Goal: Task Accomplishment & Management: Manage account settings

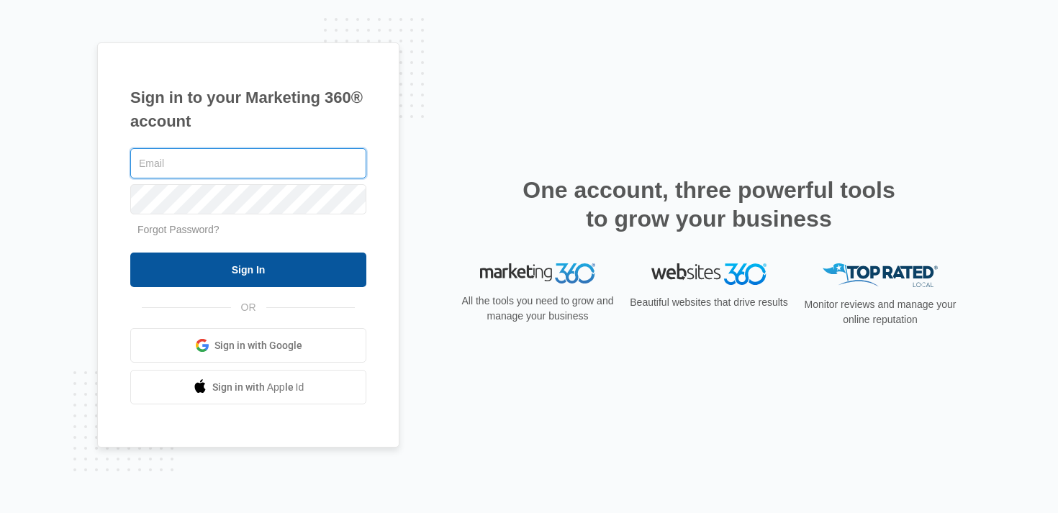
type input "stuart.frazier@madwire.com"
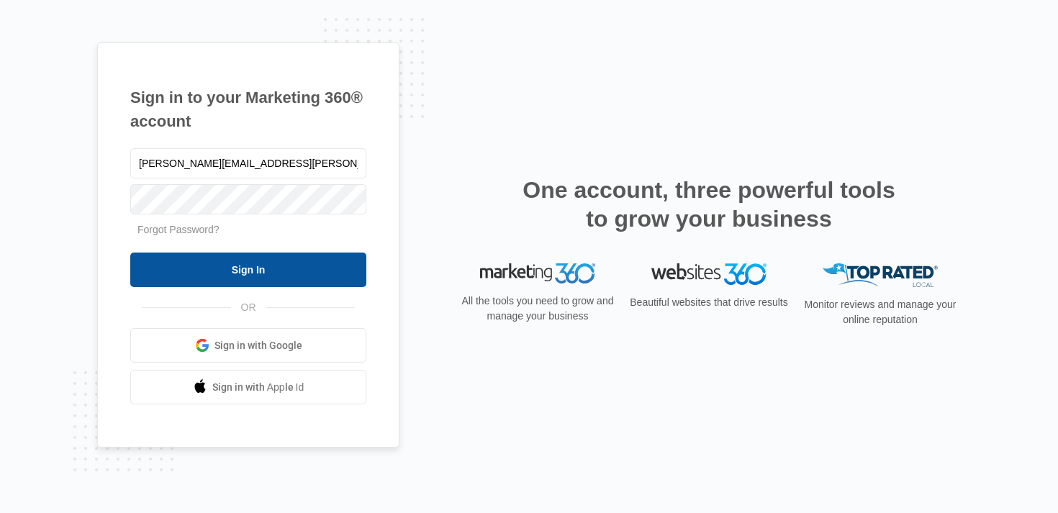
click at [226, 273] on input "Sign In" at bounding box center [248, 270] width 236 height 35
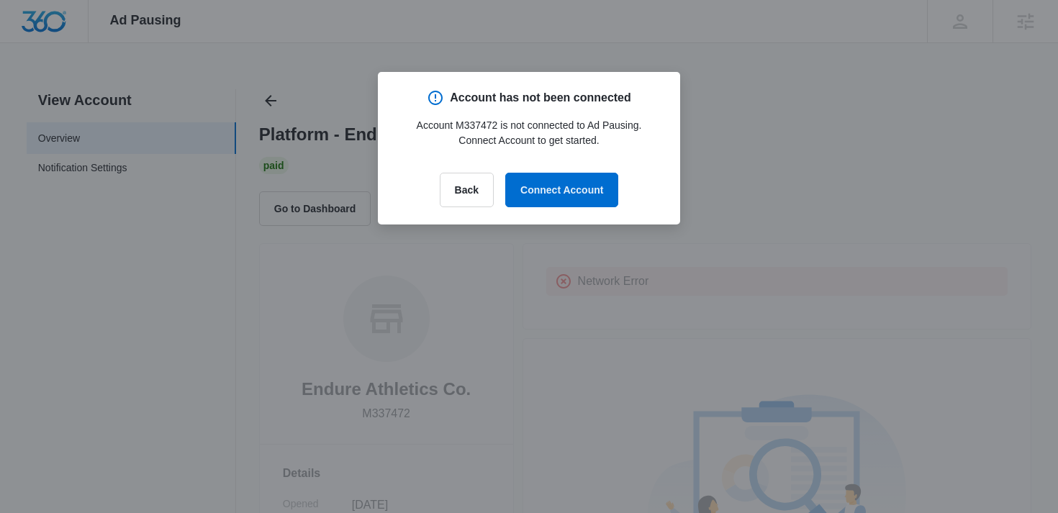
click at [911, 135] on div at bounding box center [529, 256] width 1058 height 513
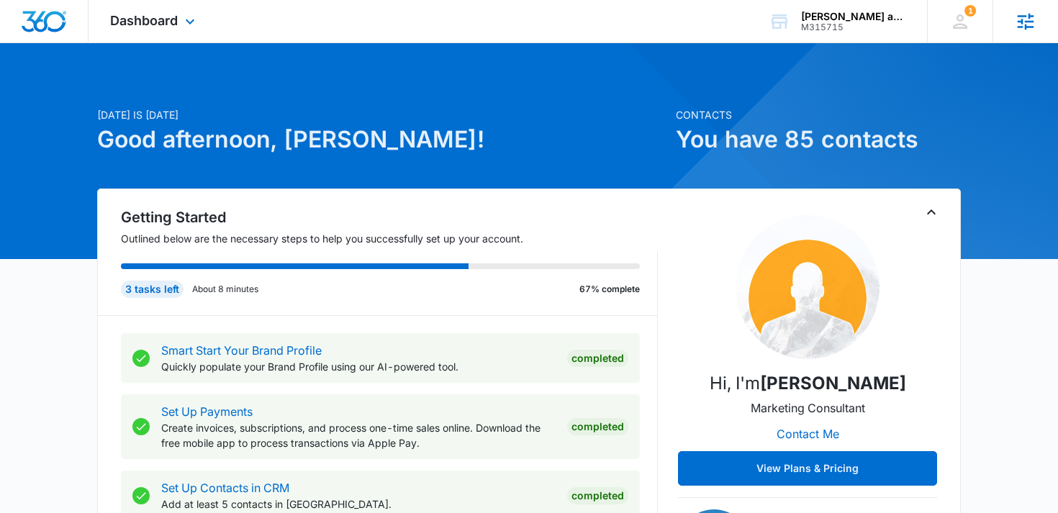
click at [1038, 25] on div "Agencies Agency Management" at bounding box center [1024, 21] width 65 height 42
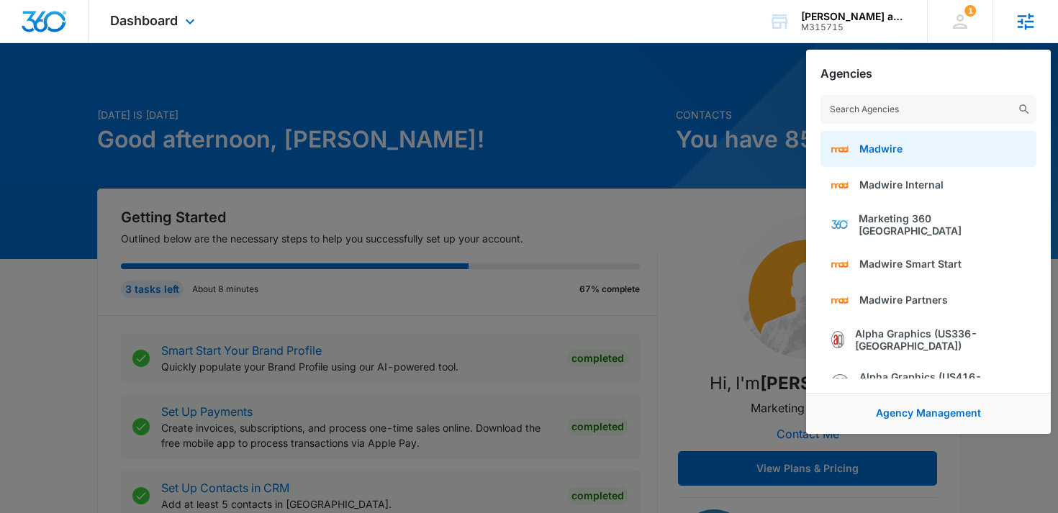
click at [915, 150] on link "Madwire" at bounding box center [928, 149] width 216 height 36
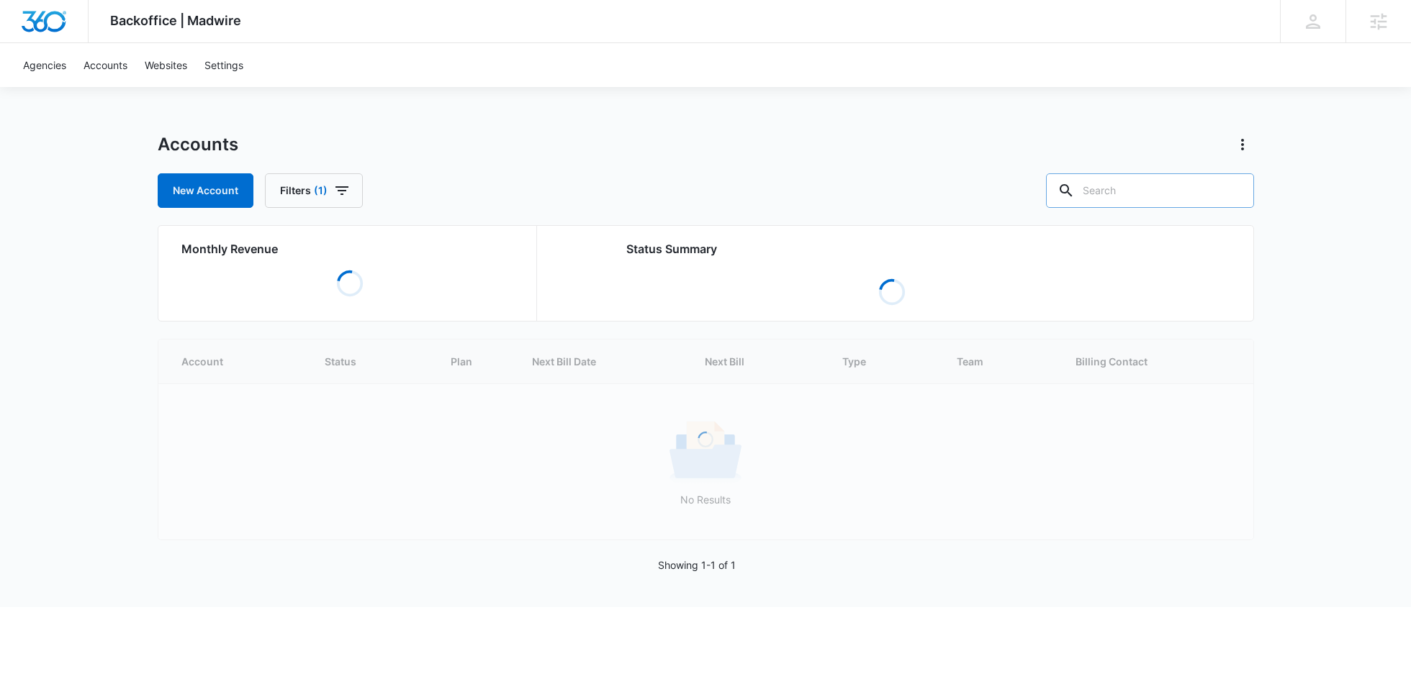
click at [1199, 196] on input "text" at bounding box center [1150, 190] width 208 height 35
paste input "M31990"
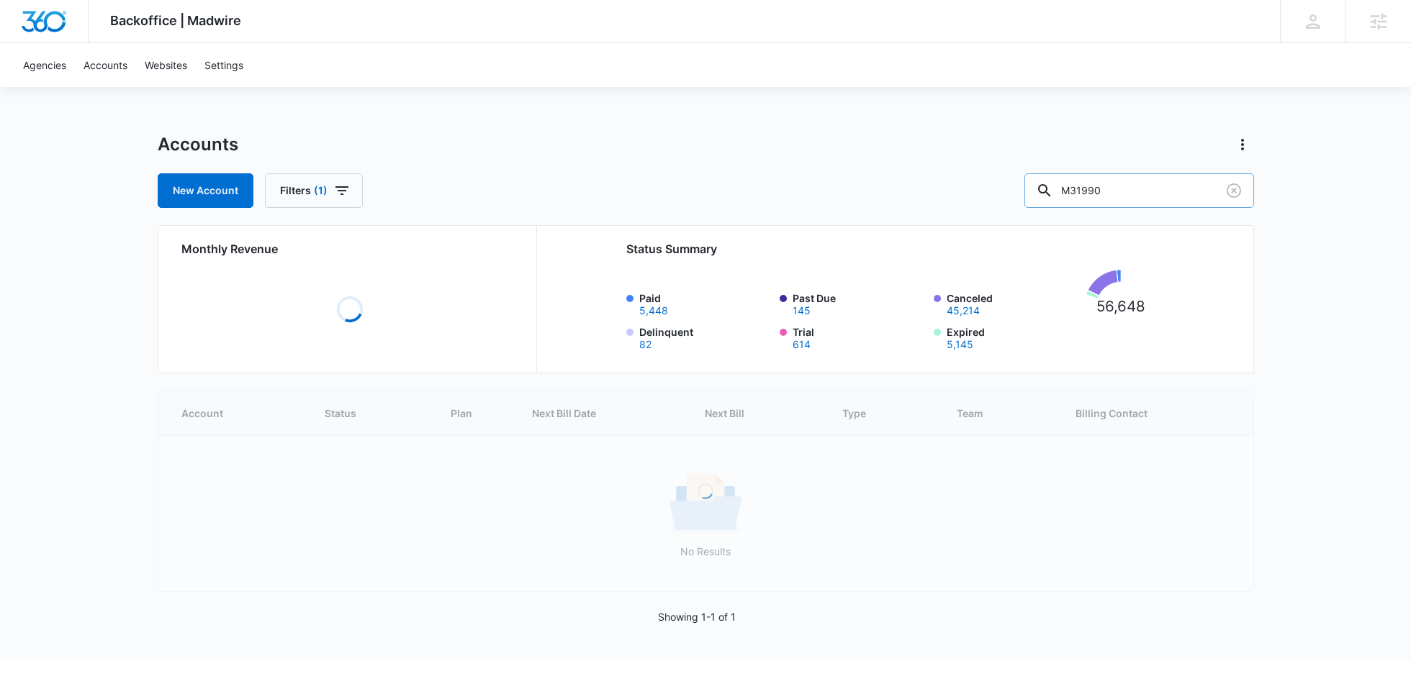
type input "M31990"
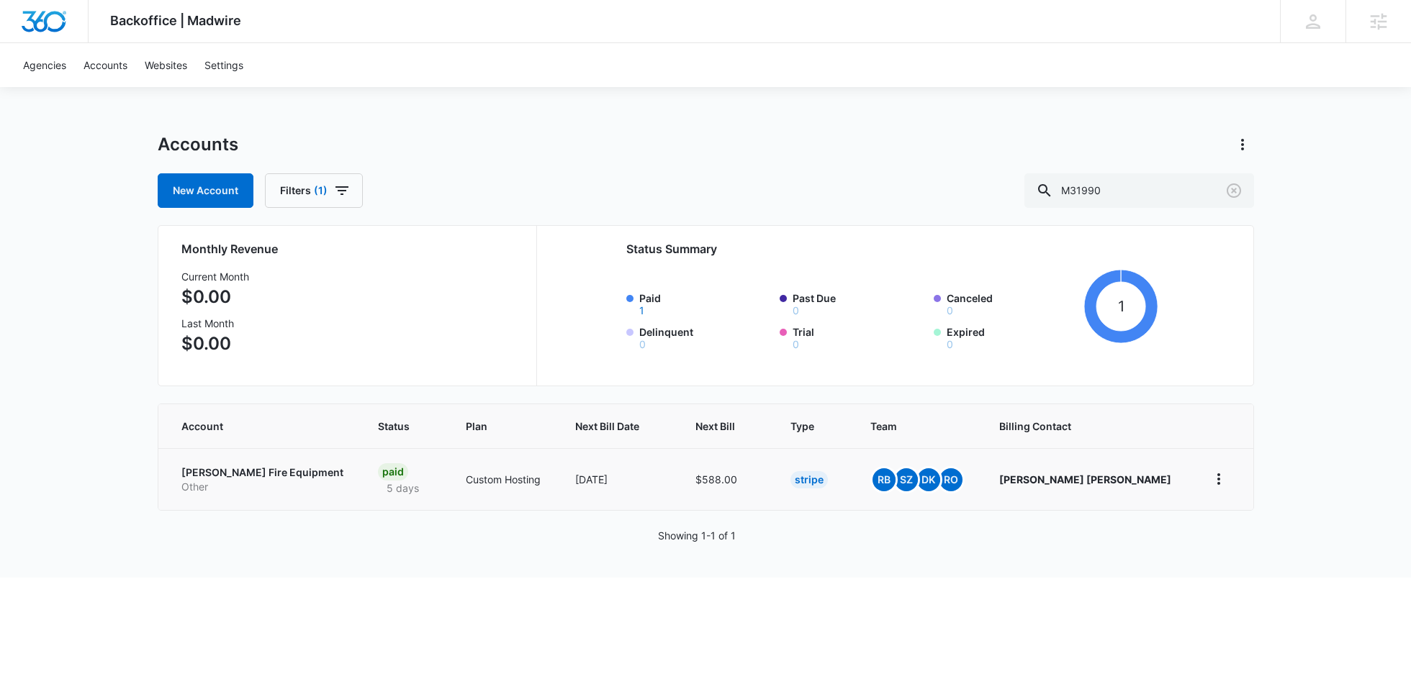
click at [207, 471] on p "Conrad Fire Equipment" at bounding box center [262, 473] width 163 height 14
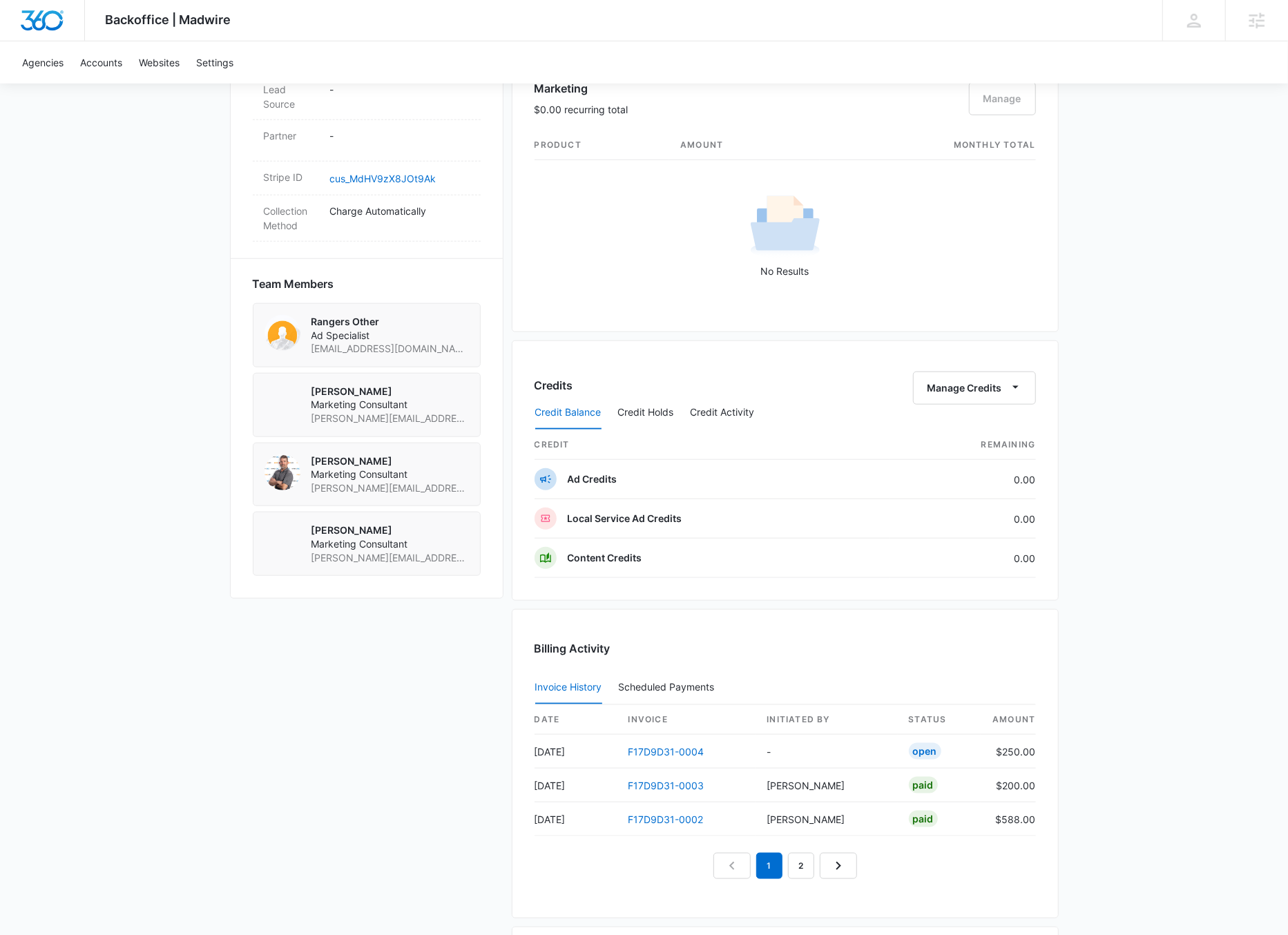
scroll to position [998, 0]
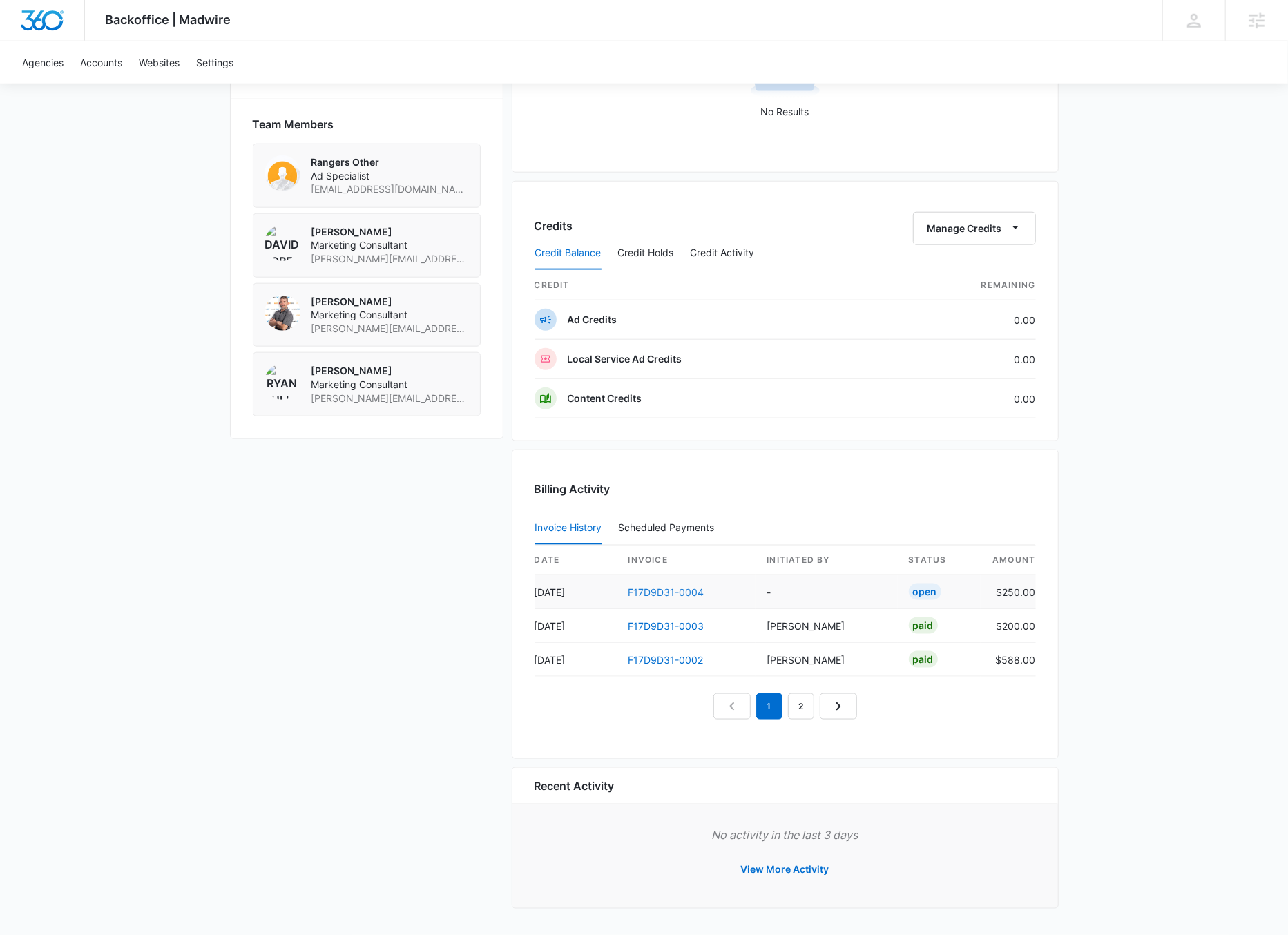
click at [684, 590] on link "F17D9D31-0004" at bounding box center [666, 592] width 76 height 12
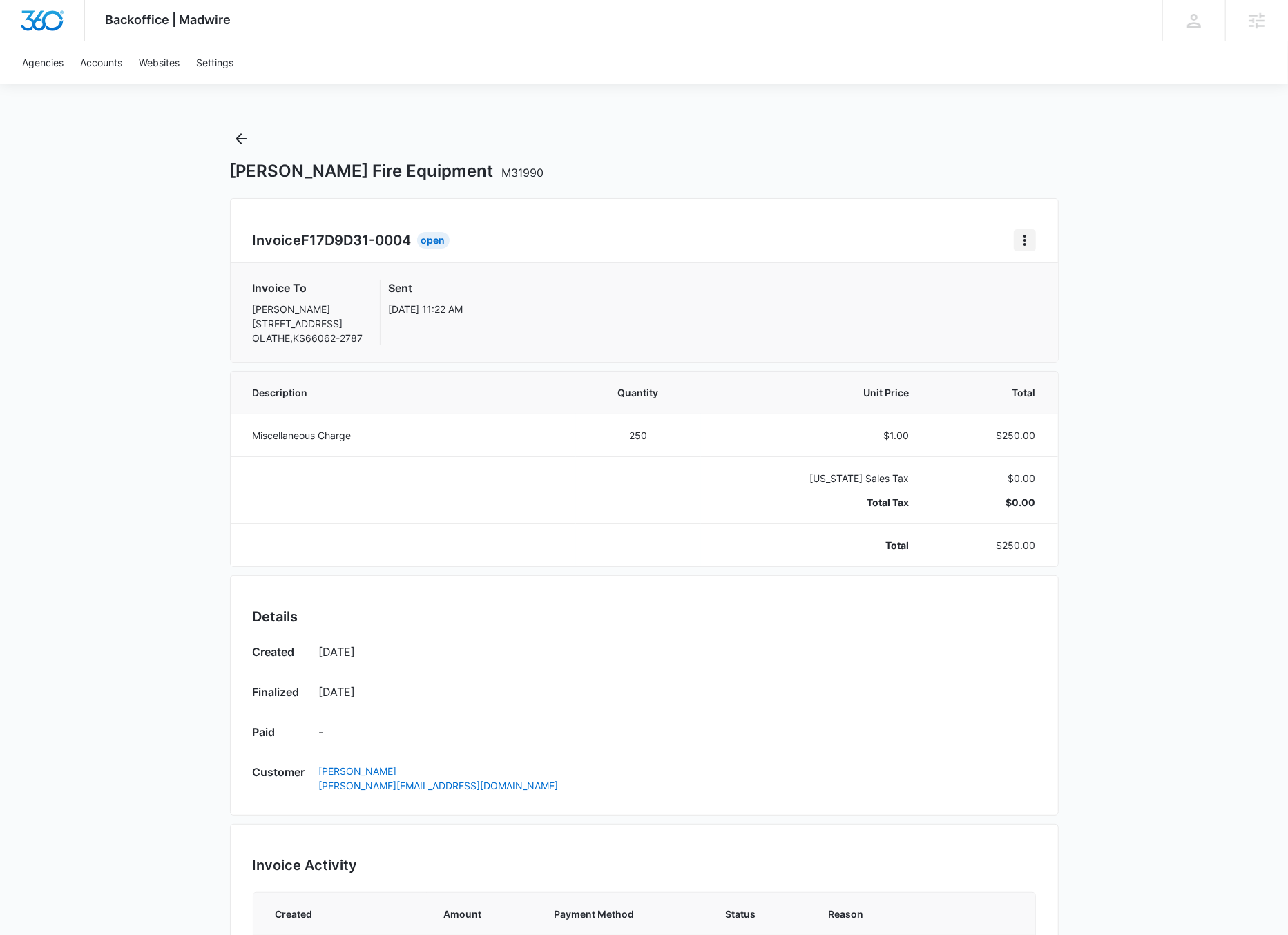
click at [1026, 243] on icon "Home" at bounding box center [1024, 240] width 16 height 16
click at [235, 135] on icon "Back" at bounding box center [241, 138] width 16 height 16
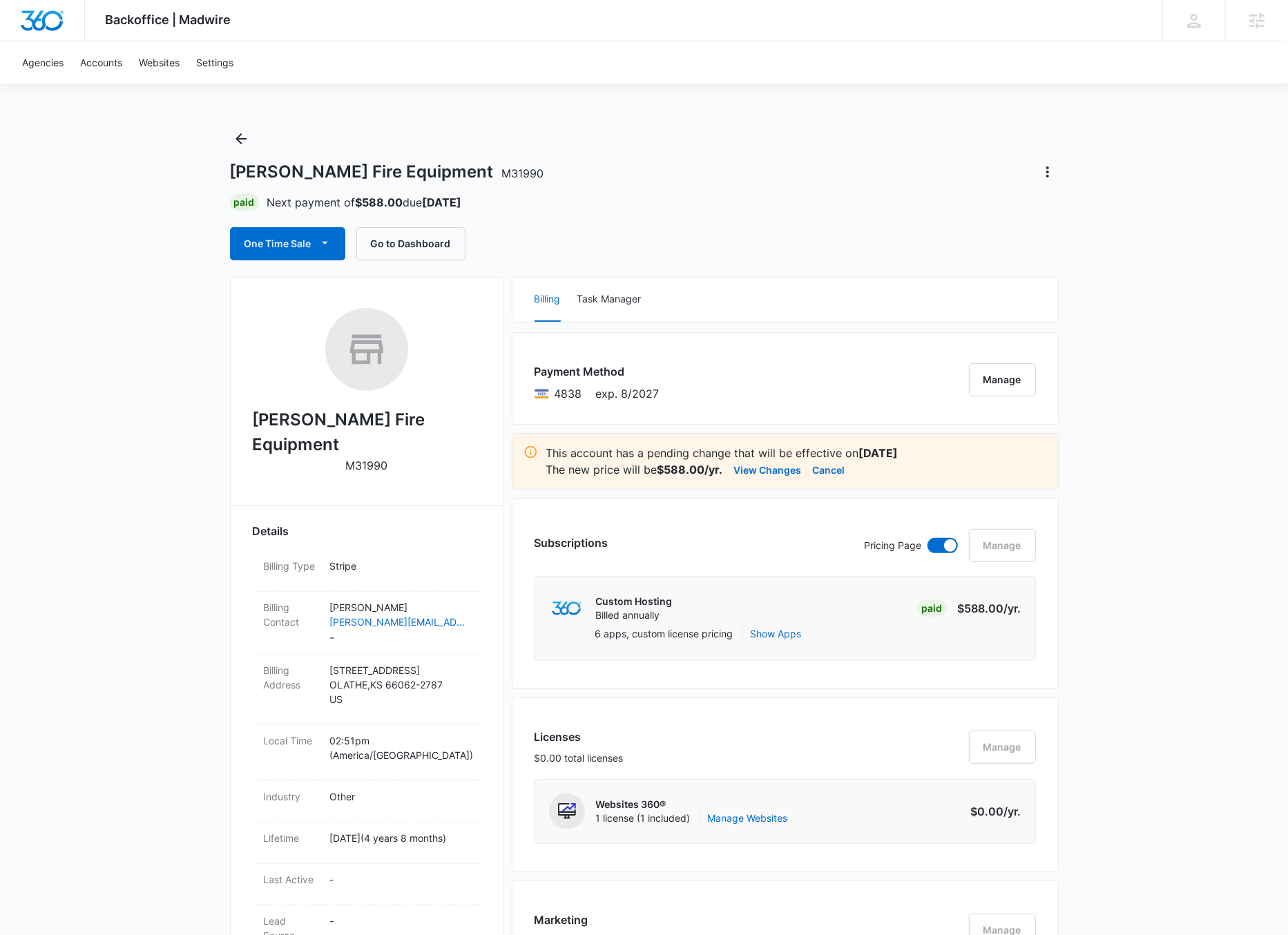
scroll to position [26, 0]
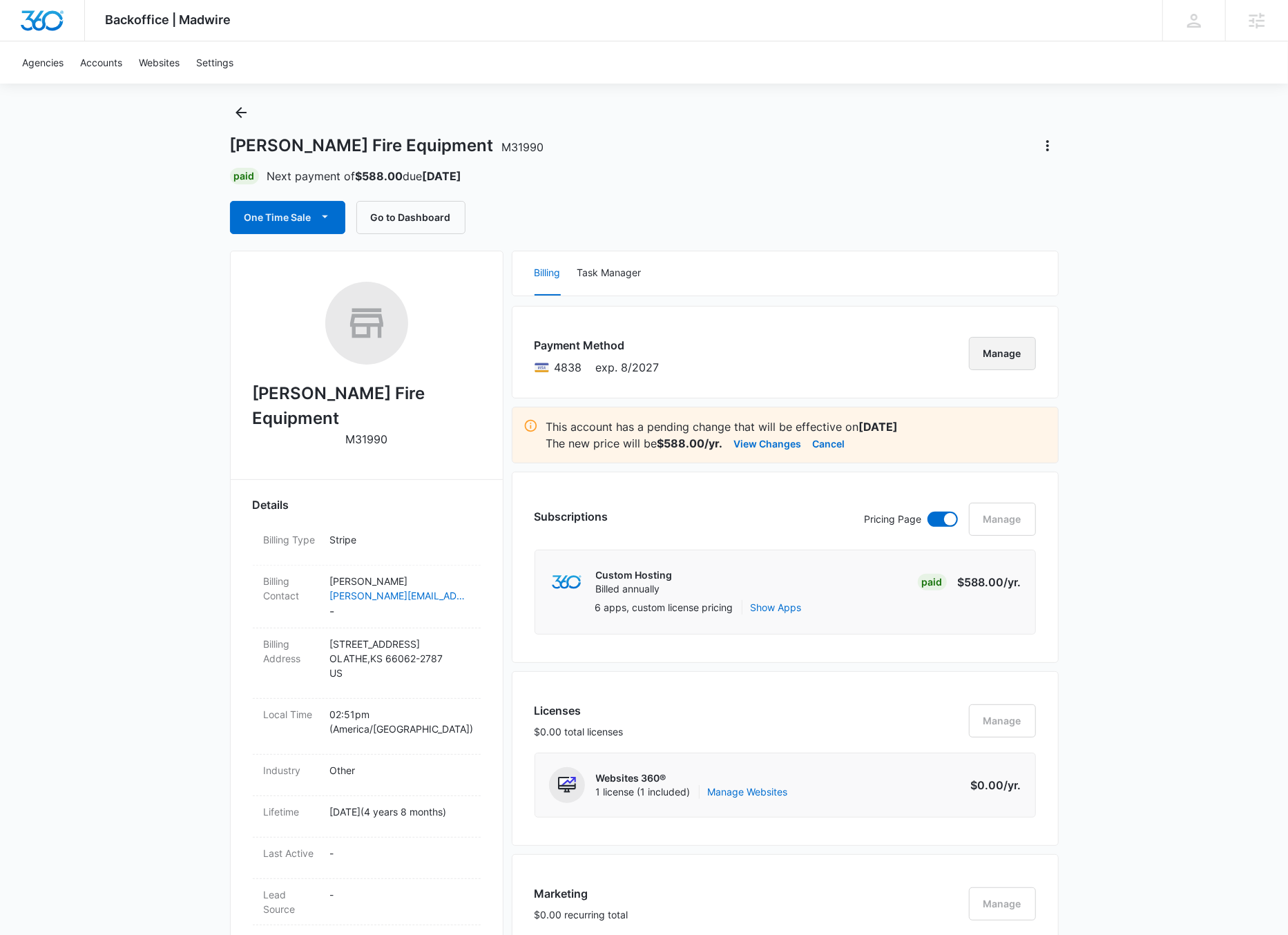
click at [1010, 356] on button "Manage" at bounding box center [1003, 353] width 67 height 34
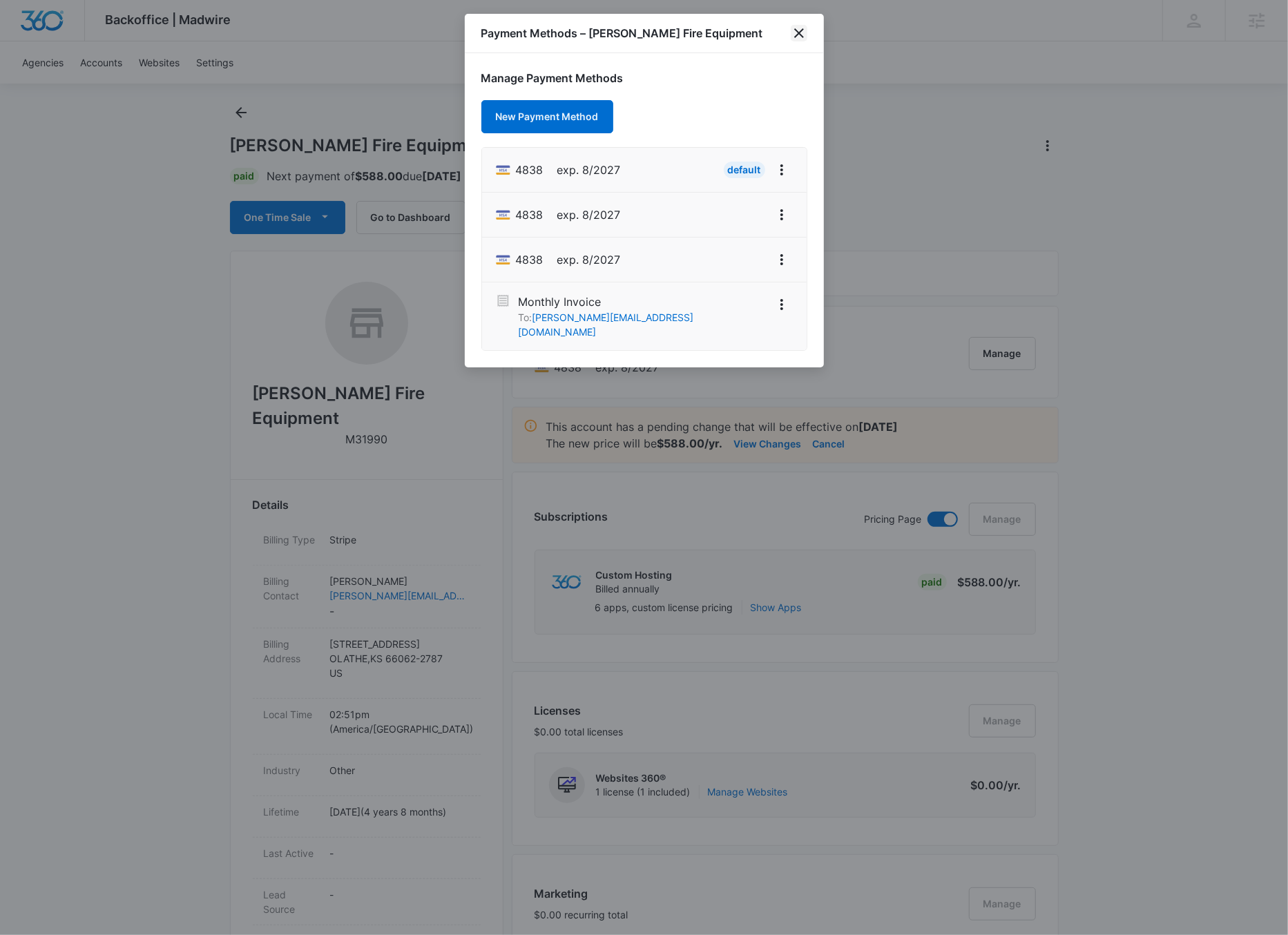
click at [802, 34] on icon "close" at bounding box center [799, 33] width 16 height 16
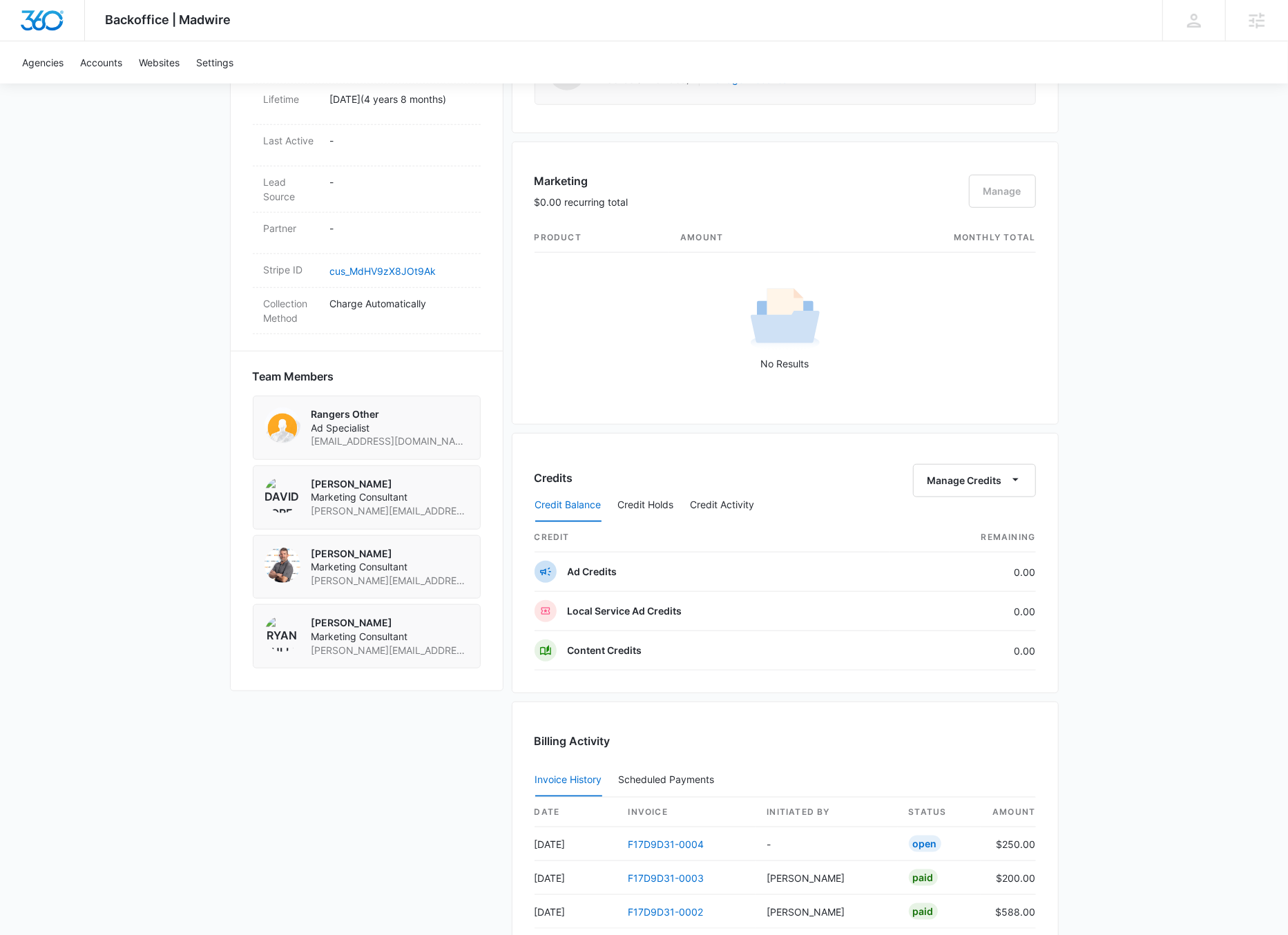
scroll to position [998, 0]
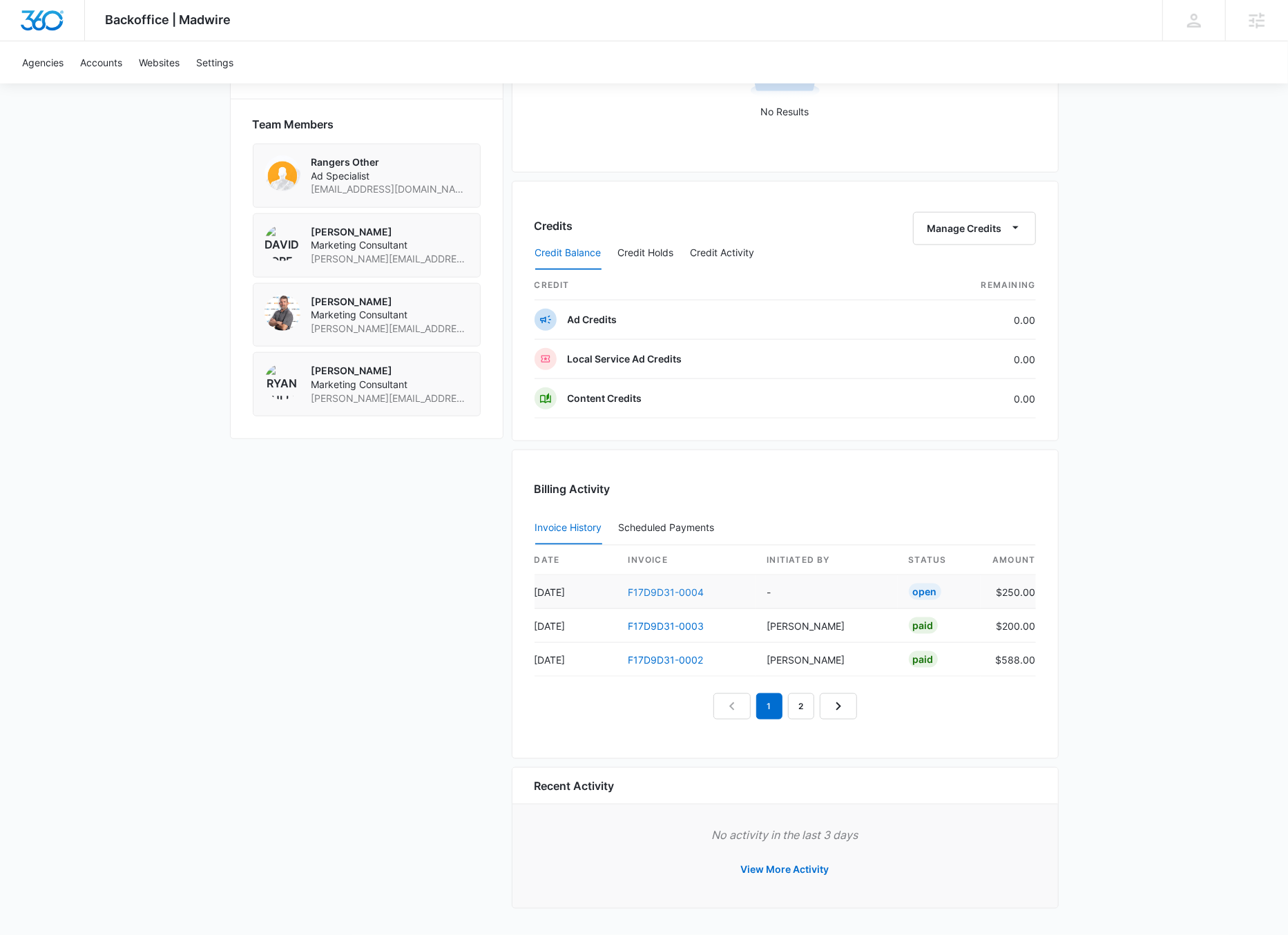
click at [664, 590] on link "F17D9D31-0004" at bounding box center [666, 592] width 76 height 12
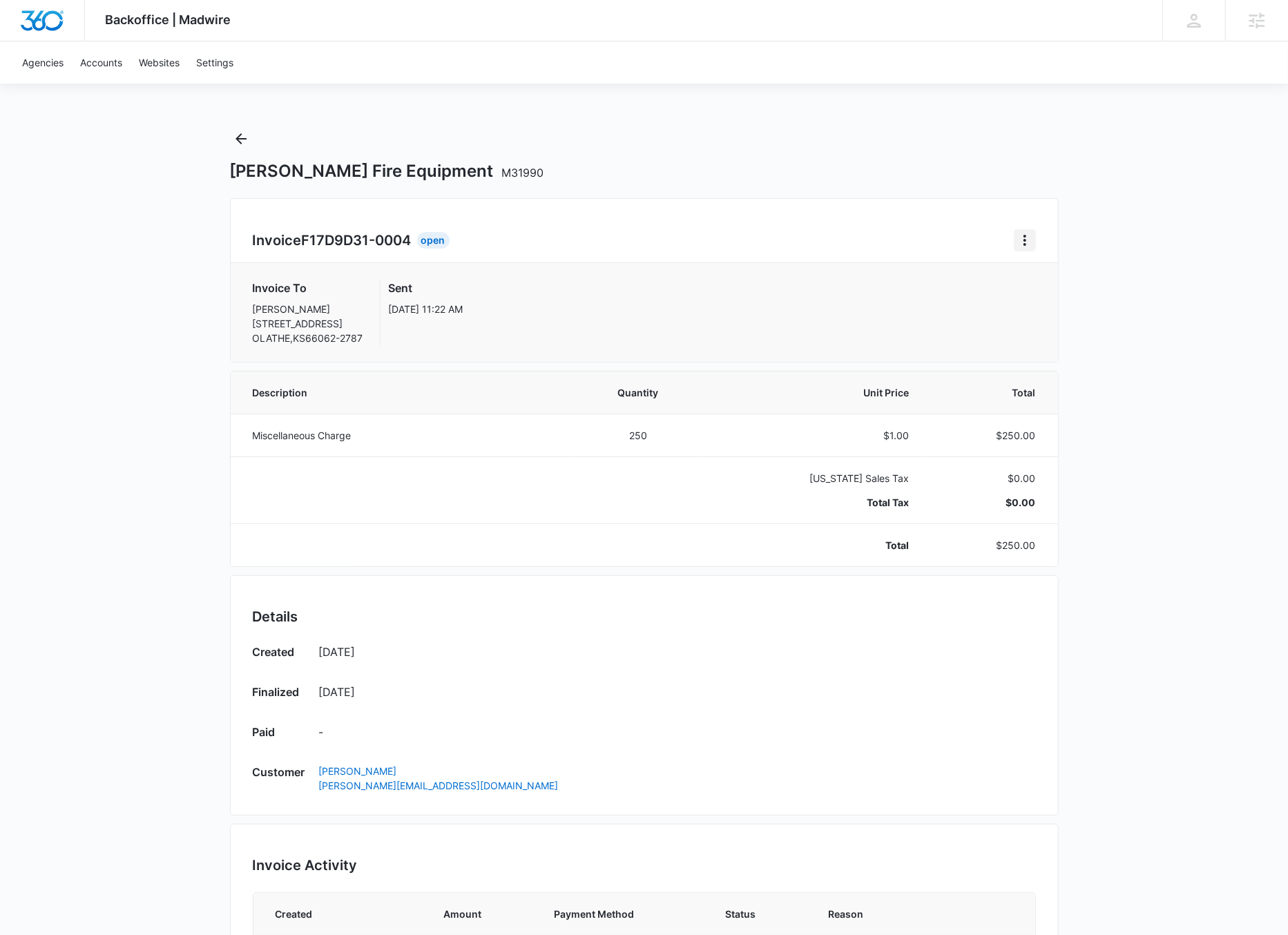
click at [1029, 240] on icon "Home" at bounding box center [1024, 240] width 16 height 16
click at [1061, 299] on div "Retry Payment" at bounding box center [1071, 300] width 80 height 10
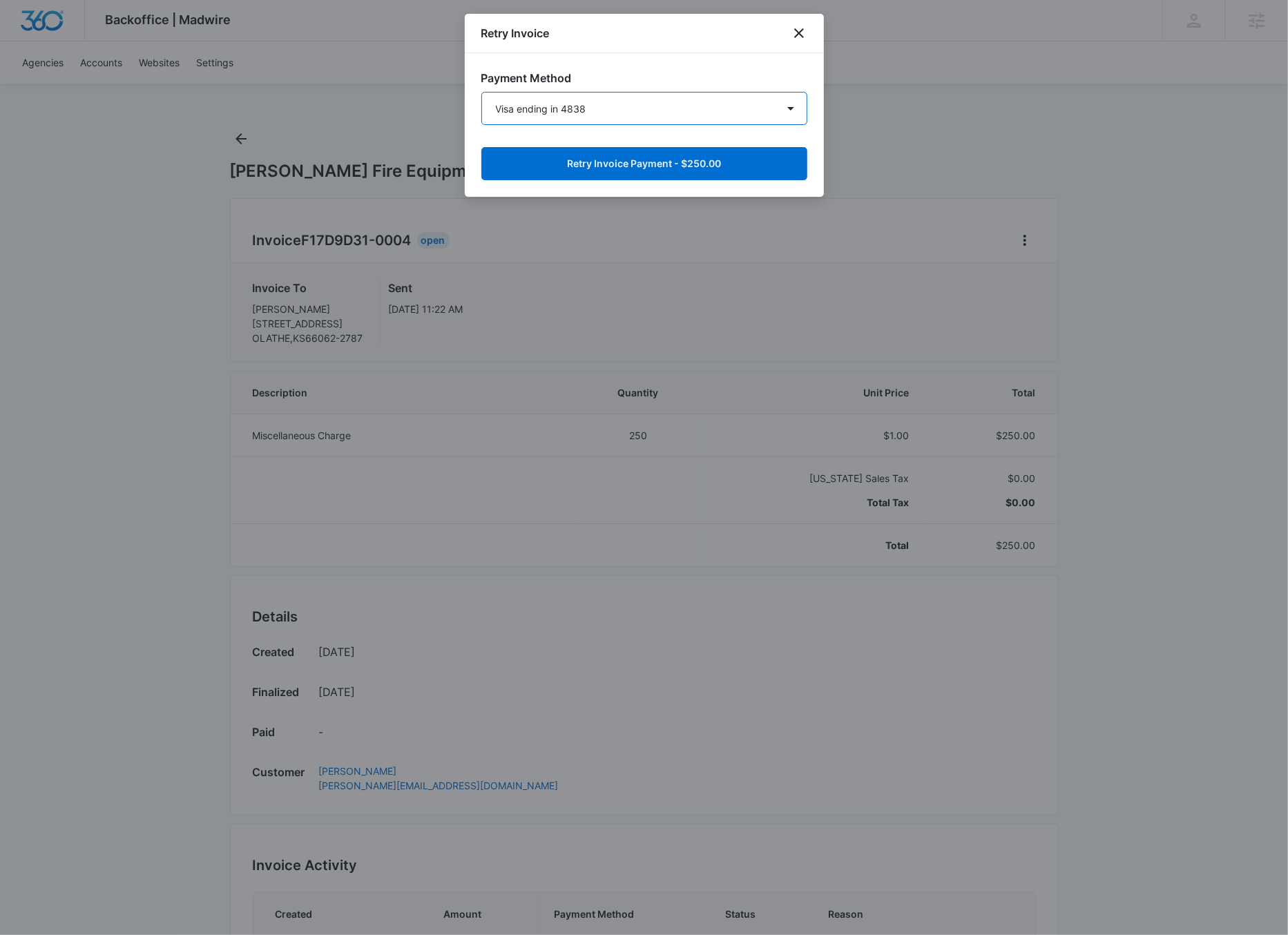
click at [757, 115] on select "Visa ending in 4838 Visa ending in 4838 Visa ending in 4838 New Payment Method" at bounding box center [645, 108] width 326 height 34
click at [482, 92] on select "Visa ending in 4838 Visa ending in 4838 Visa ending in 4838 New Payment Method" at bounding box center [645, 108] width 326 height 34
click at [712, 161] on button "Retry Invoice Payment - $250.00" at bounding box center [645, 163] width 326 height 34
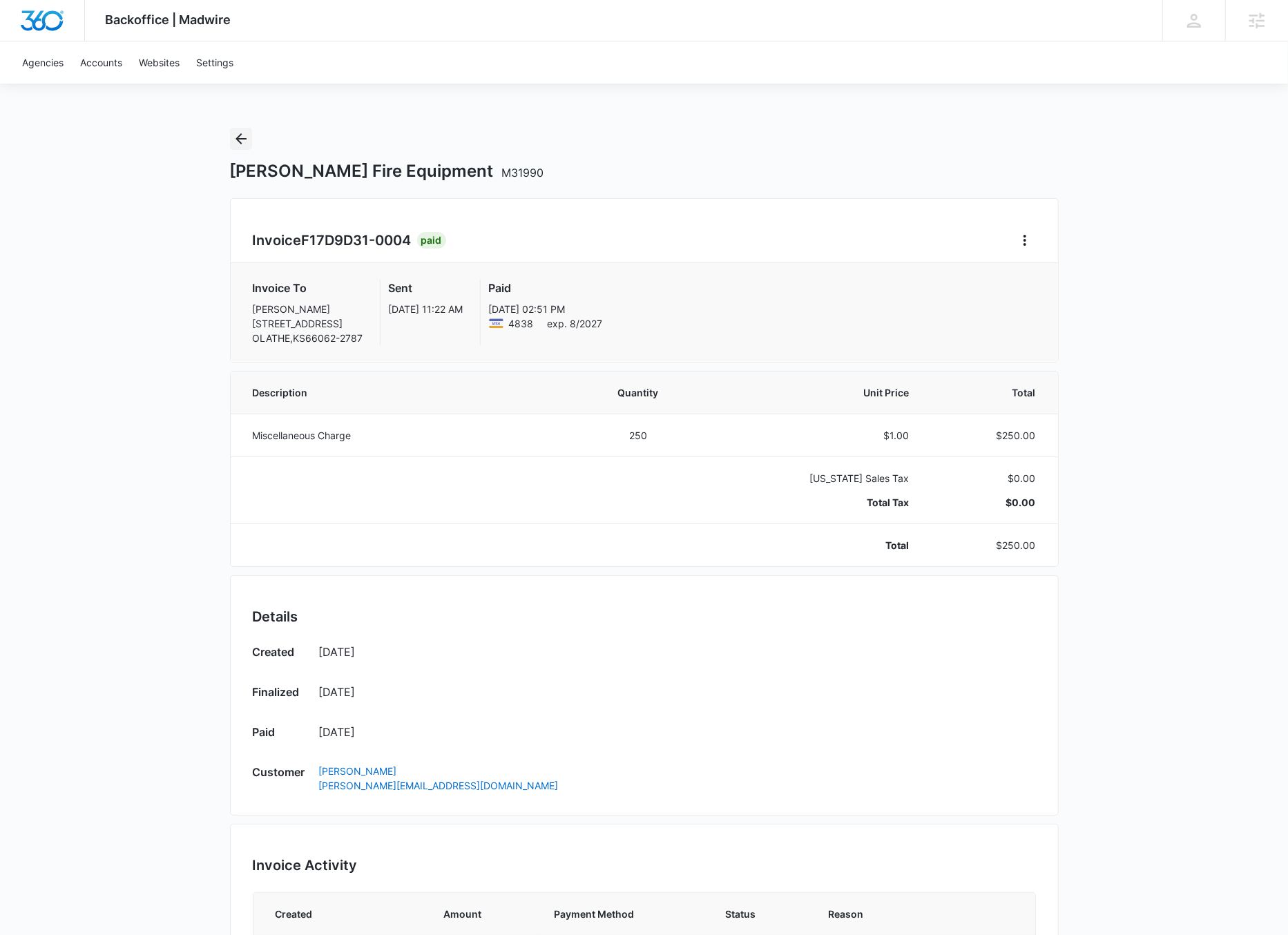
click at [240, 139] on icon "Back" at bounding box center [241, 139] width 12 height 12
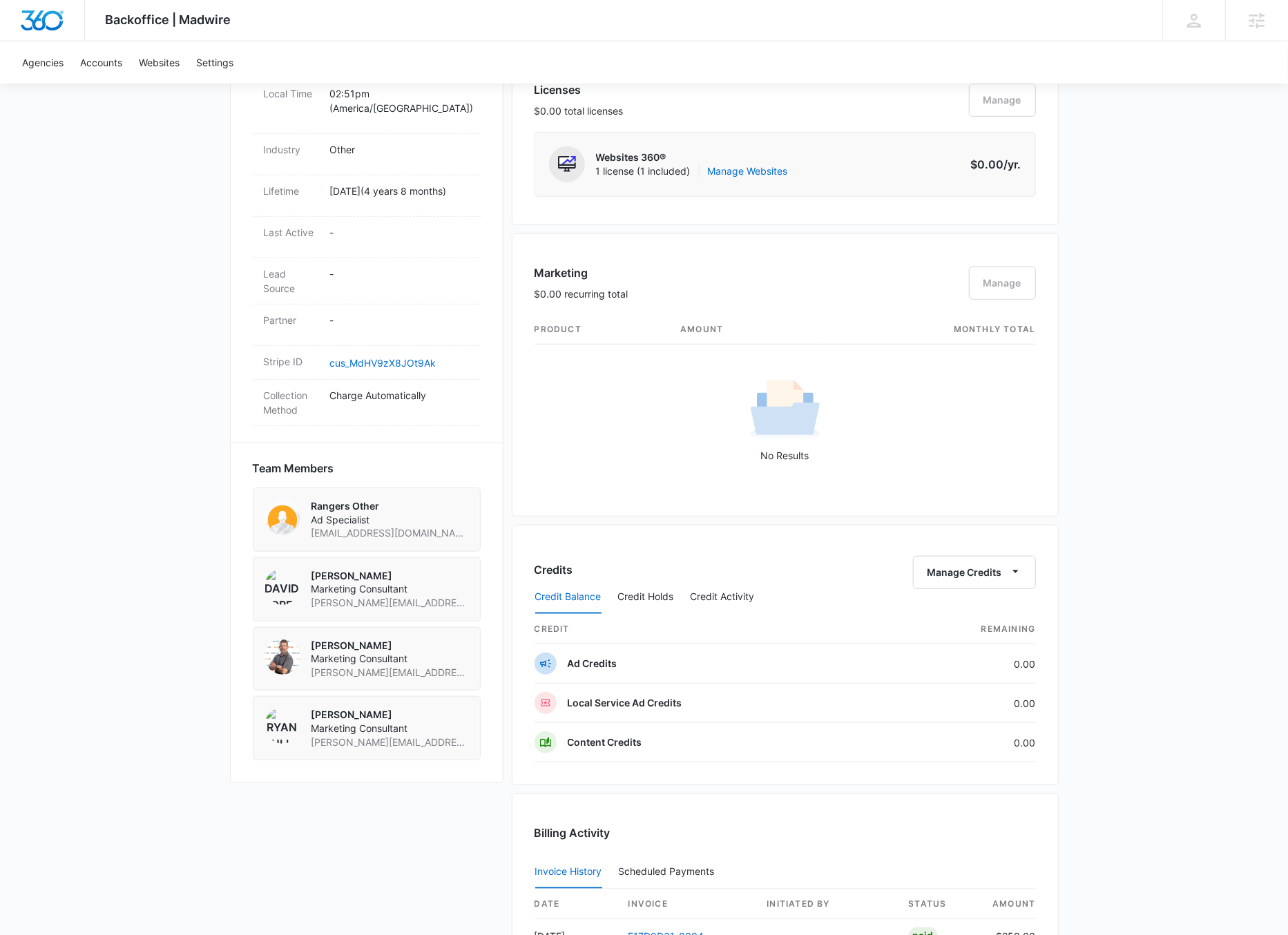
scroll to position [1046, 0]
